Goal: Information Seeking & Learning: Check status

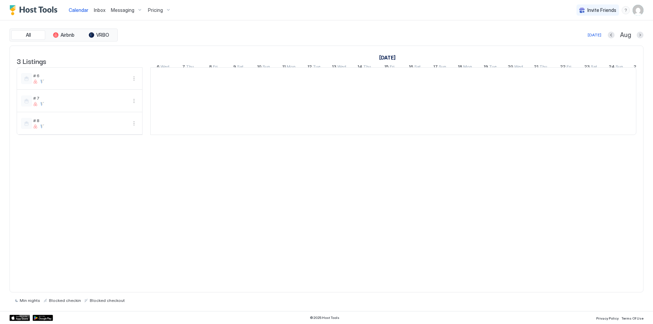
scroll to position [0, 378]
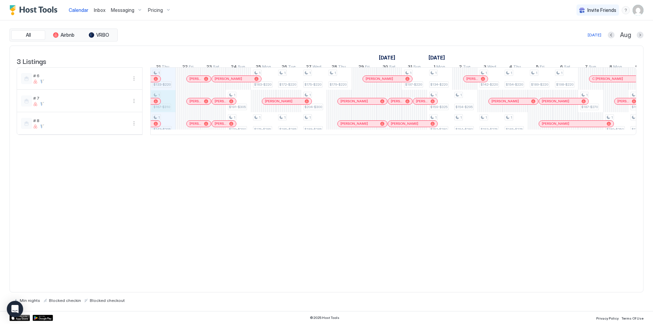
click at [164, 109] on div "1 $133-$220 1 $167-$310 1 $143-$295 1 $191-$305 1 $179-$290 1 $163-$220 1 $175-…" at bounding box center [515, 101] width 1485 height 67
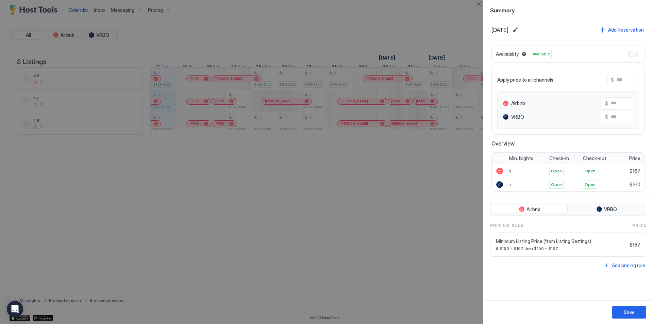
click at [542, 54] on span "Available" at bounding box center [541, 54] width 17 height 6
click at [166, 131] on div at bounding box center [326, 162] width 653 height 324
click at [168, 110] on div at bounding box center [326, 162] width 653 height 324
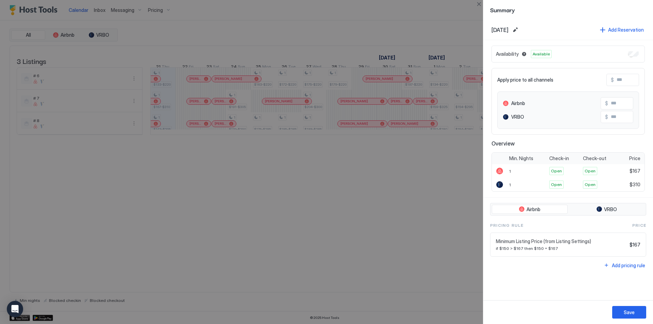
click at [538, 54] on span "Available" at bounding box center [541, 54] width 17 height 6
click at [477, 5] on button "Close" at bounding box center [479, 4] width 8 height 8
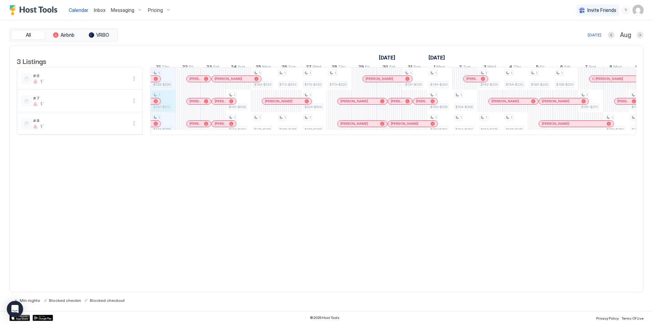
click at [166, 109] on div "1 $133-$220 1 $167-$310 1 $143-$295 1 $191-$305 1 $179-$290 1 $163-$220 1 $175-…" at bounding box center [515, 101] width 1485 height 67
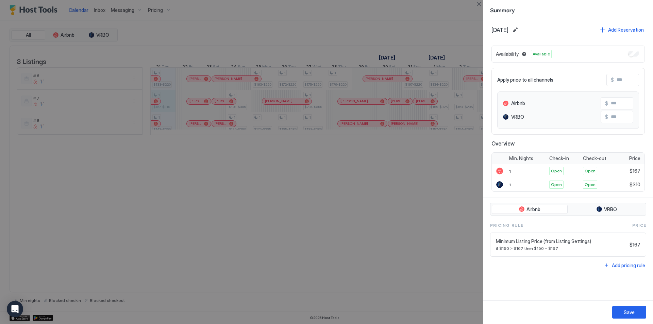
click at [644, 55] on div "Availability Available" at bounding box center [567, 54] width 153 height 17
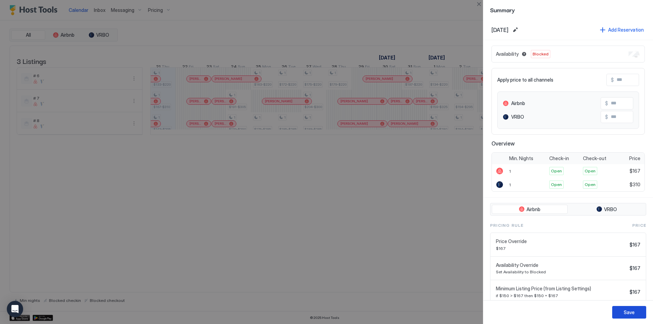
click at [629, 313] on div "Save" at bounding box center [629, 312] width 11 height 7
